Goal: Task Accomplishment & Management: Manage account settings

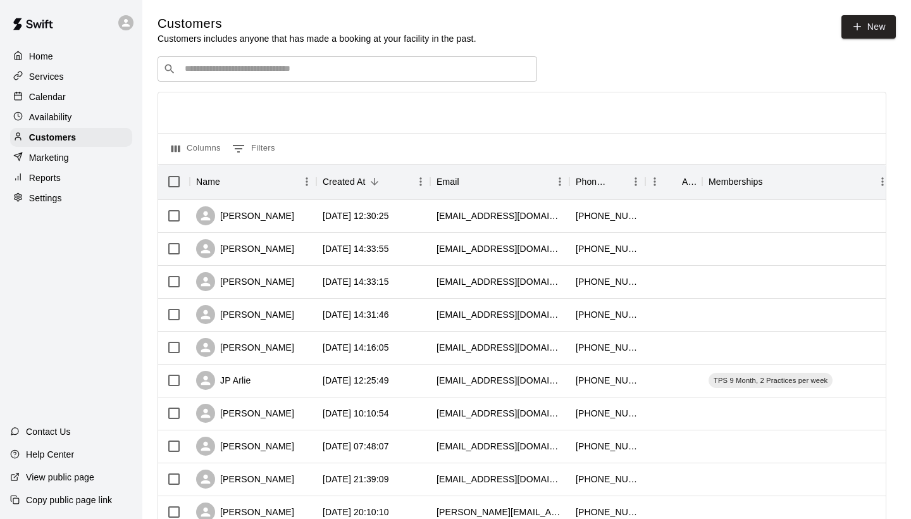
click at [77, 77] on div "Services" at bounding box center [71, 76] width 122 height 19
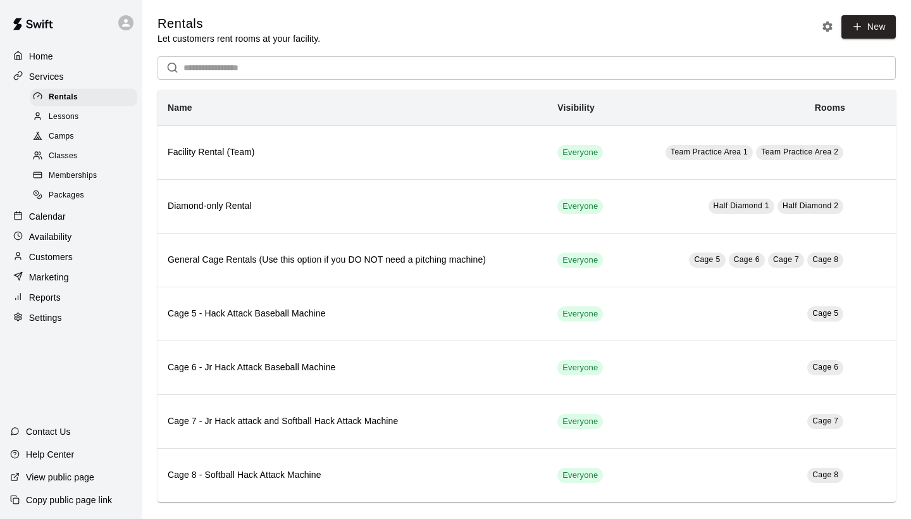
click at [90, 173] on span "Memberships" at bounding box center [73, 175] width 48 height 13
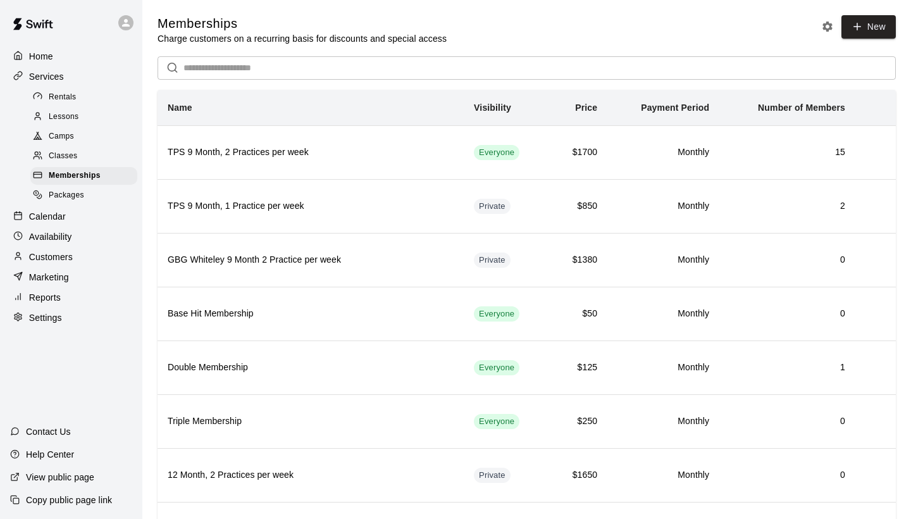
click at [59, 251] on p "Customers" at bounding box center [51, 256] width 44 height 13
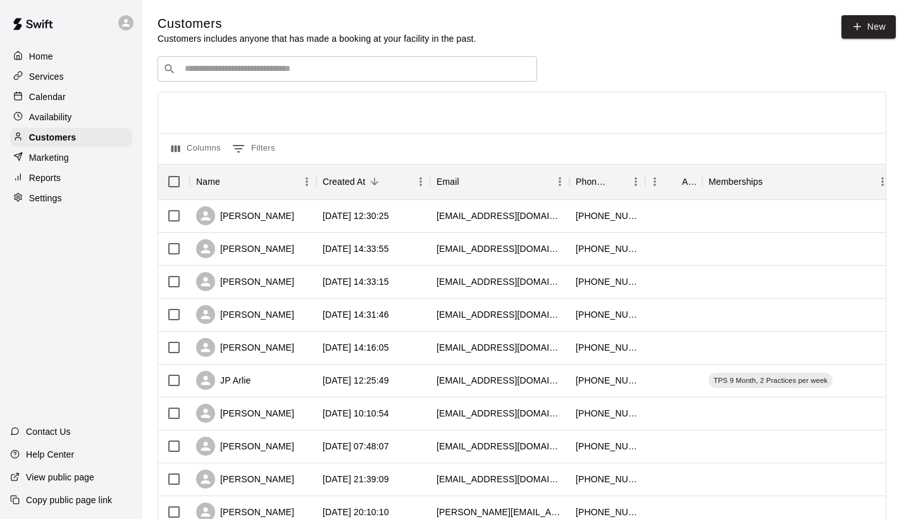
click at [58, 158] on p "Marketing" at bounding box center [49, 157] width 40 height 13
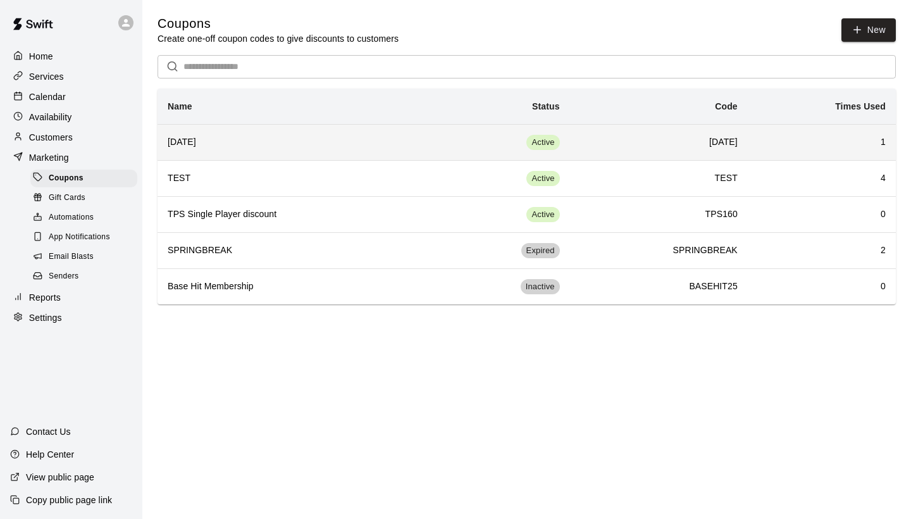
click at [604, 140] on h6 "[DATE]" at bounding box center [658, 142] width 157 height 14
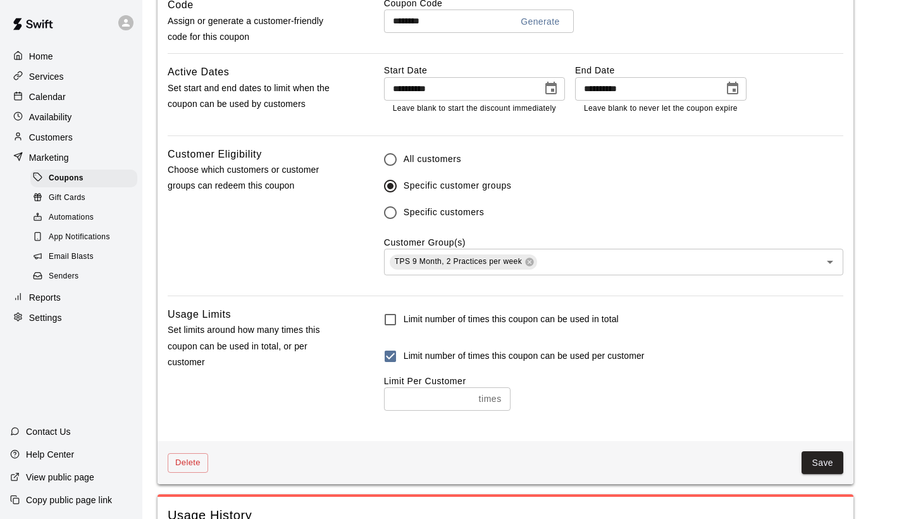
scroll to position [698, 0]
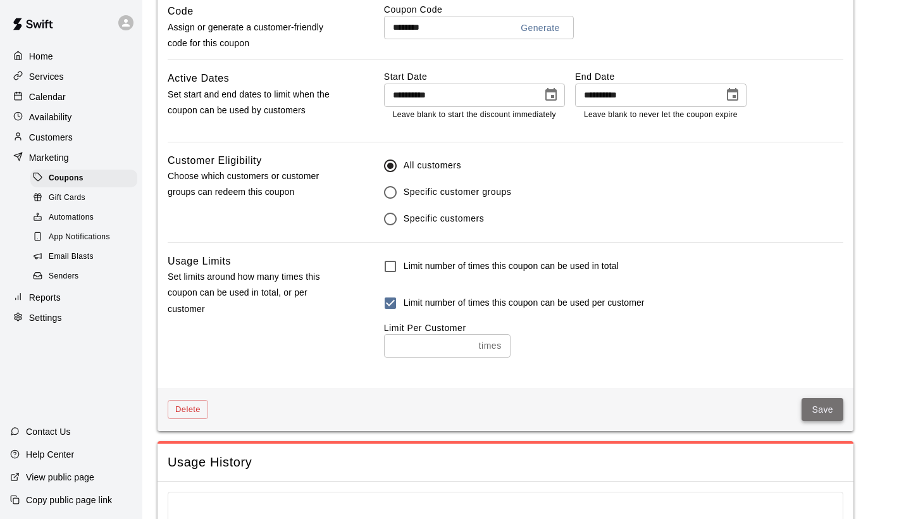
click at [821, 405] on button "Save" at bounding box center [822, 409] width 42 height 23
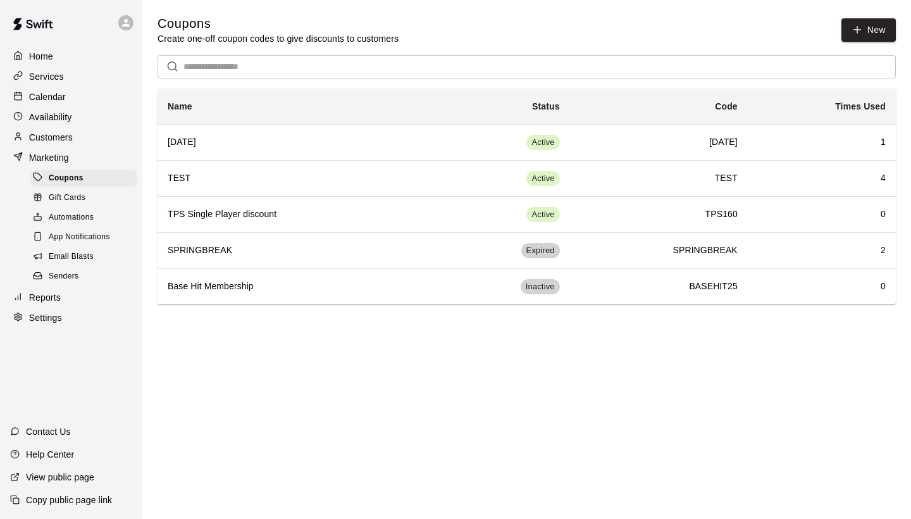
click at [39, 54] on p "Home" at bounding box center [41, 56] width 24 height 13
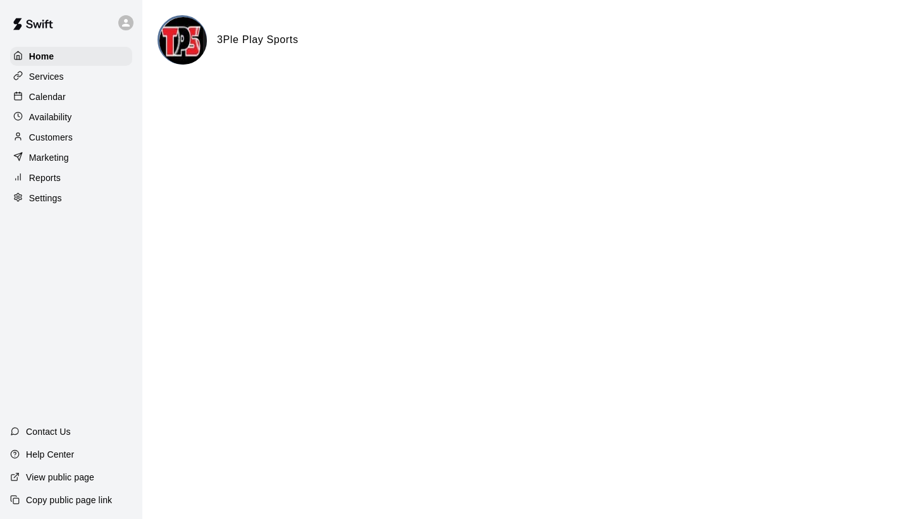
click at [57, 91] on p "Calendar" at bounding box center [47, 96] width 37 height 13
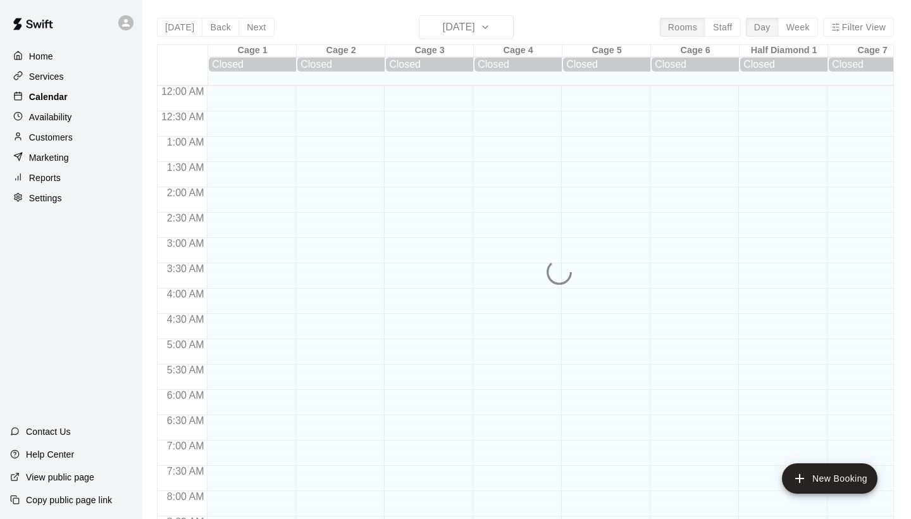
scroll to position [728, 0]
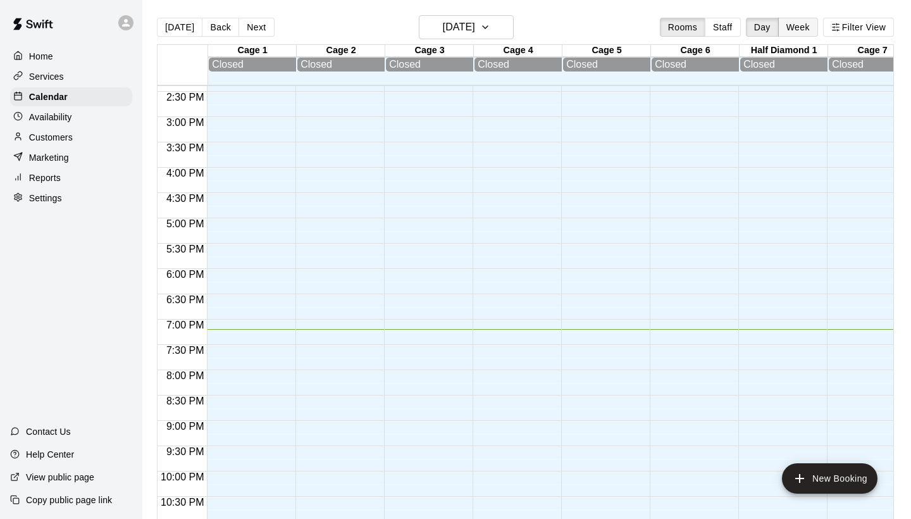
click at [794, 27] on button "Week" at bounding box center [798, 27] width 40 height 19
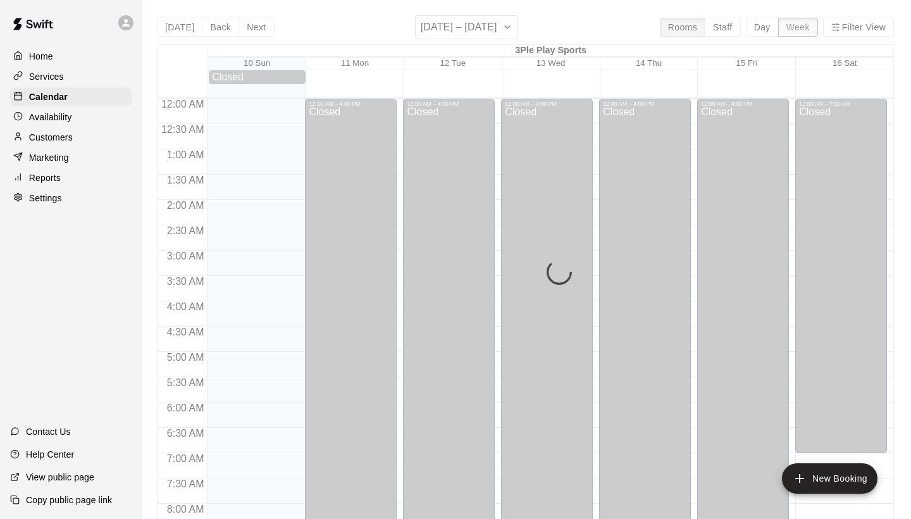
scroll to position [780, 0]
